Goal: Transaction & Acquisition: Purchase product/service

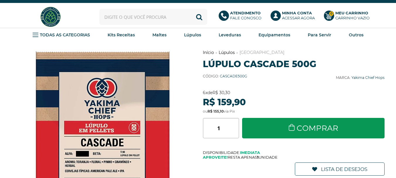
click at [154, 17] on input "text" at bounding box center [153, 17] width 108 height 16
type input "citra"
click at [191, 9] on button "Buscar" at bounding box center [199, 17] width 16 height 16
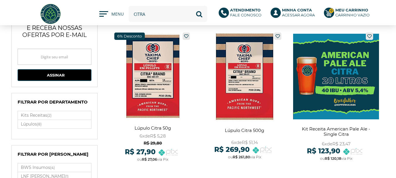
scroll to position [29, 0]
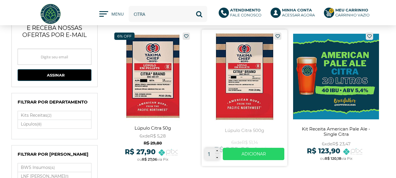
click at [239, 79] on link at bounding box center [245, 98] width 86 height 136
